Goal: Obtain resource: Download file/media

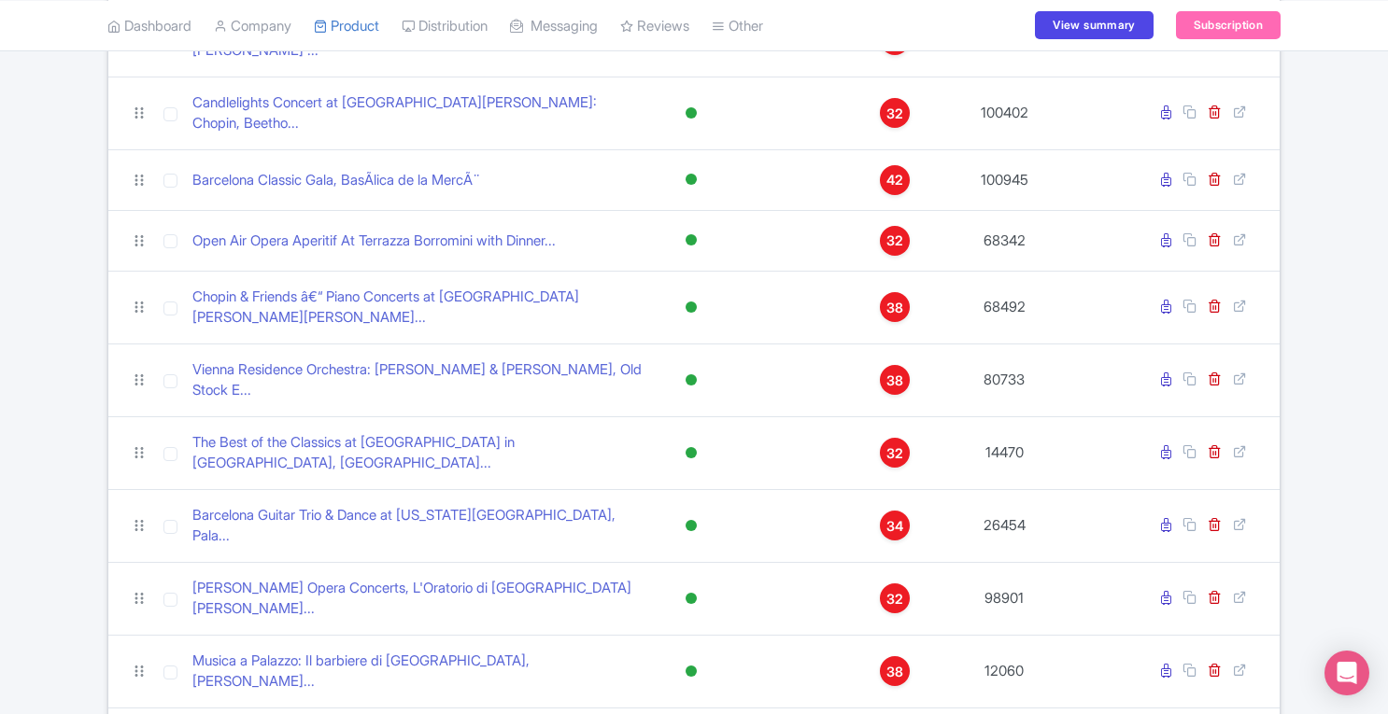
scroll to position [1003, 0]
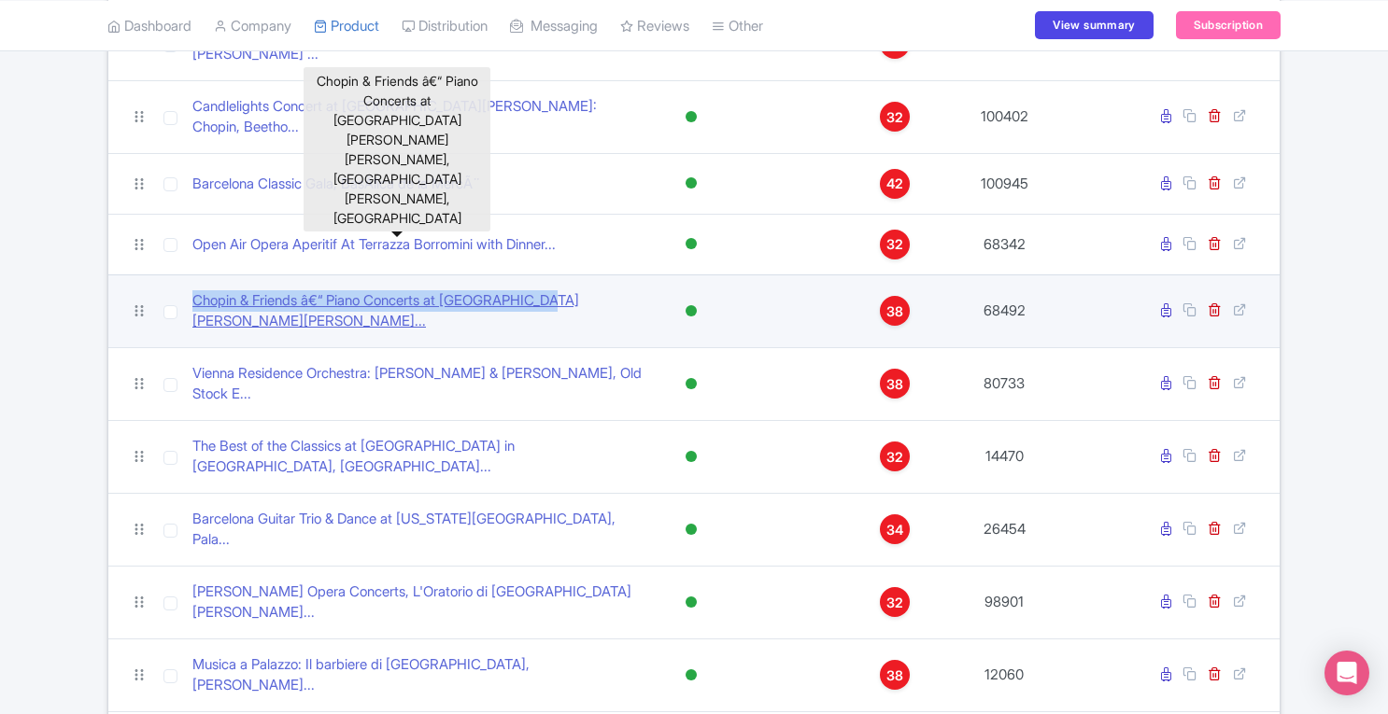
drag, startPoint x: 187, startPoint y: 190, endPoint x: 562, endPoint y: 186, distance: 375.4
click at [562, 275] on td "Chopin & Friends â€“ Piano Concerts at St. Mary Magdalene..." at bounding box center [419, 311] width 469 height 73
copy link "Chopin & Friends â€“ Piano Concerts at St. Mary Magda"
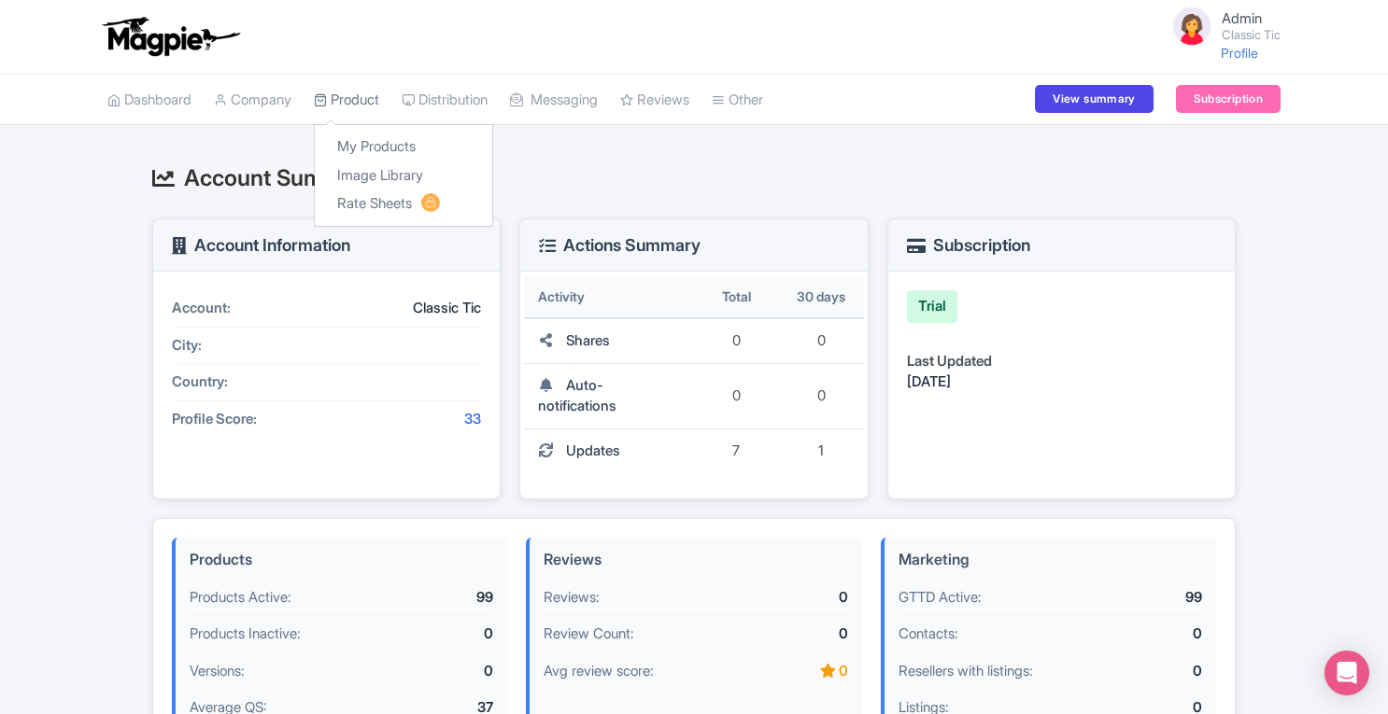
click at [353, 104] on link "Product" at bounding box center [346, 100] width 65 height 51
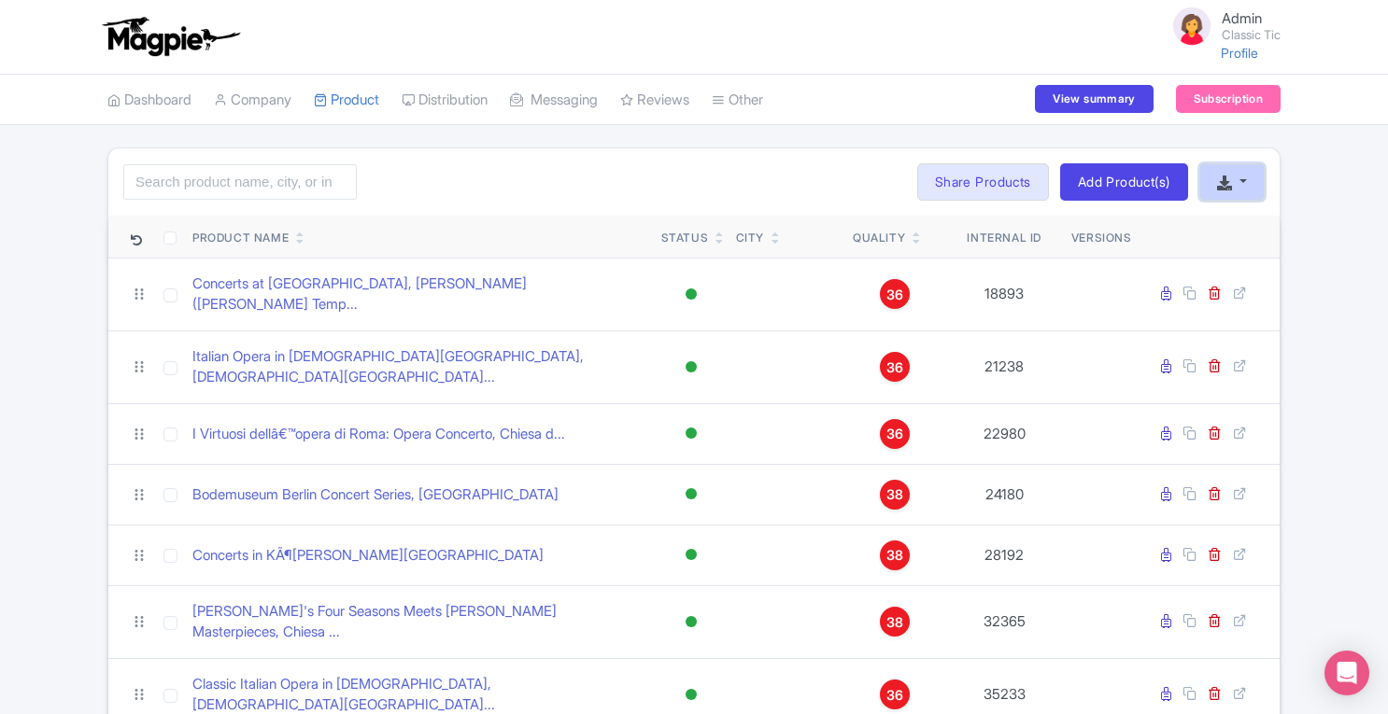
click at [1256, 184] on button "button" at bounding box center [1231, 181] width 65 height 37
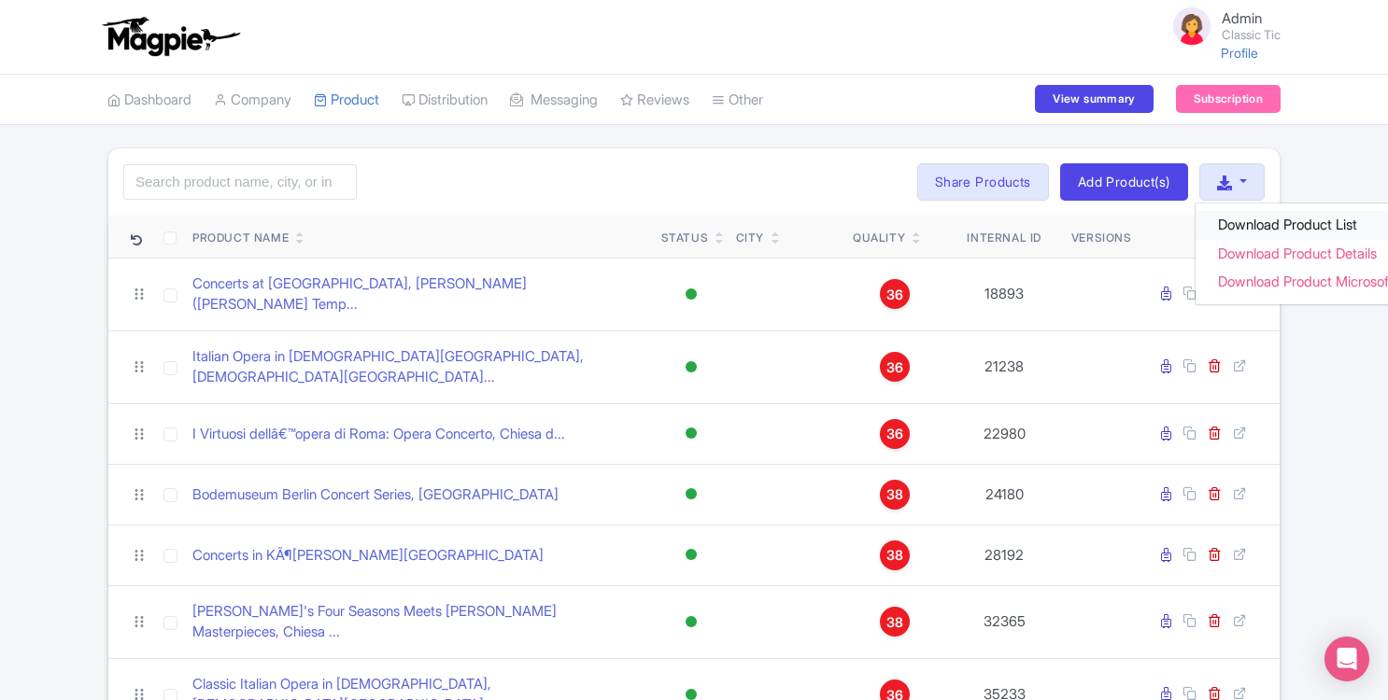
click at [1244, 225] on link "Download Product List" at bounding box center [1318, 225] width 247 height 29
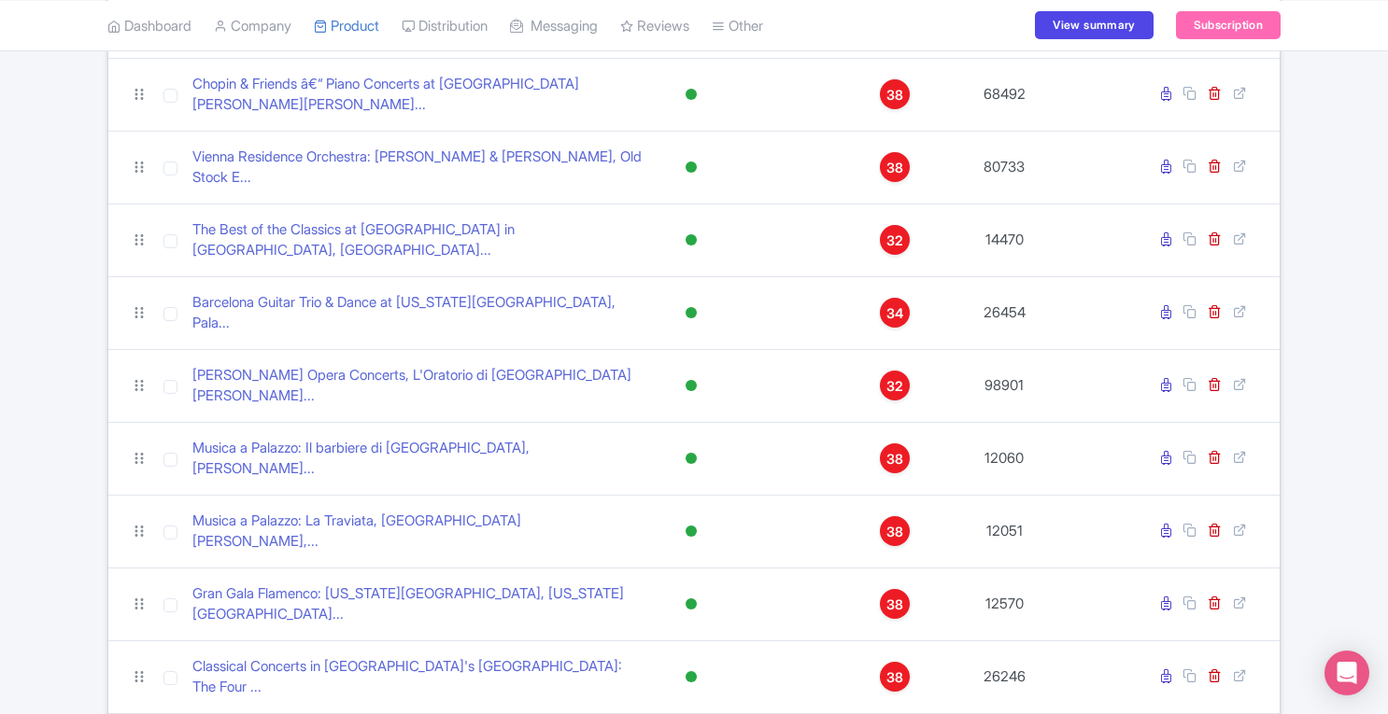
scroll to position [1434, 0]
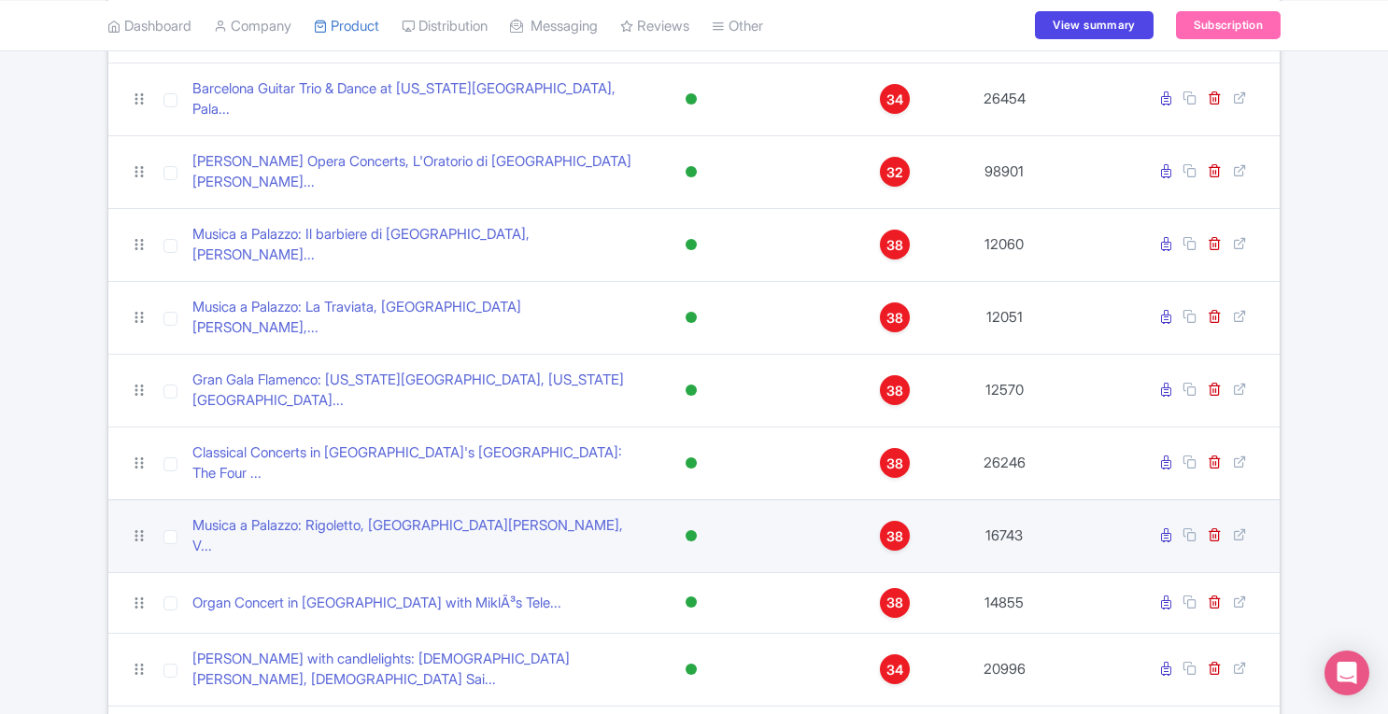
click at [897, 527] on span "38" at bounding box center [894, 537] width 17 height 21
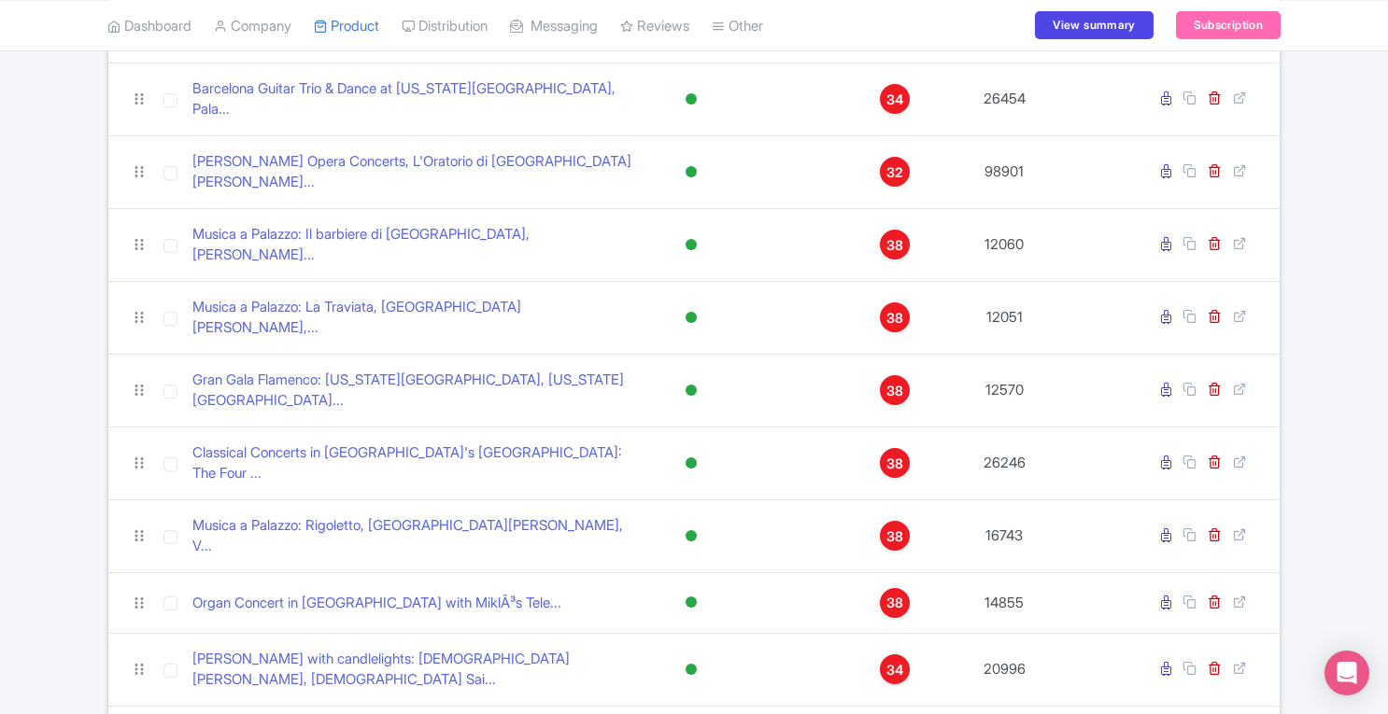
scroll to position [1434, 0]
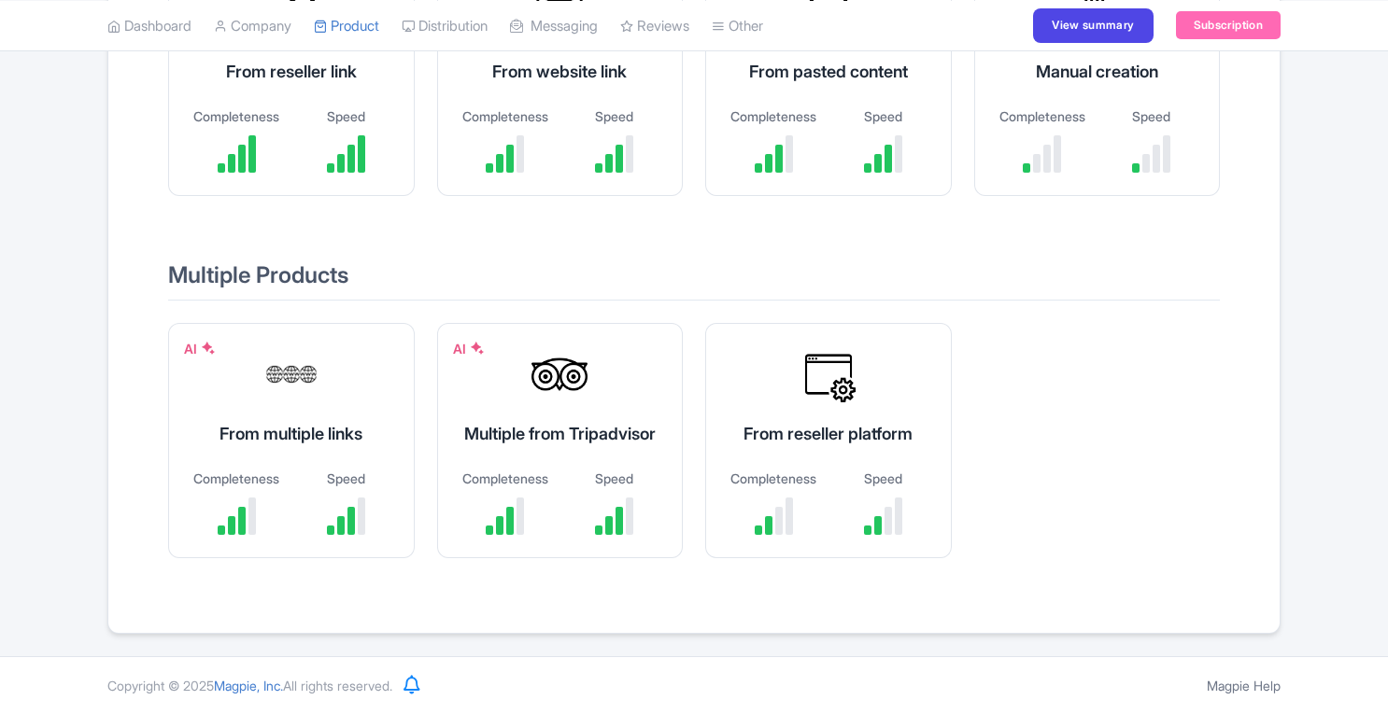
scroll to position [381, 0]
click at [1369, 358] on div "Let's get your products into Magpie Single Product AI From reseller link Comple…" at bounding box center [694, 211] width 1388 height 846
